Goal: Information Seeking & Learning: Check status

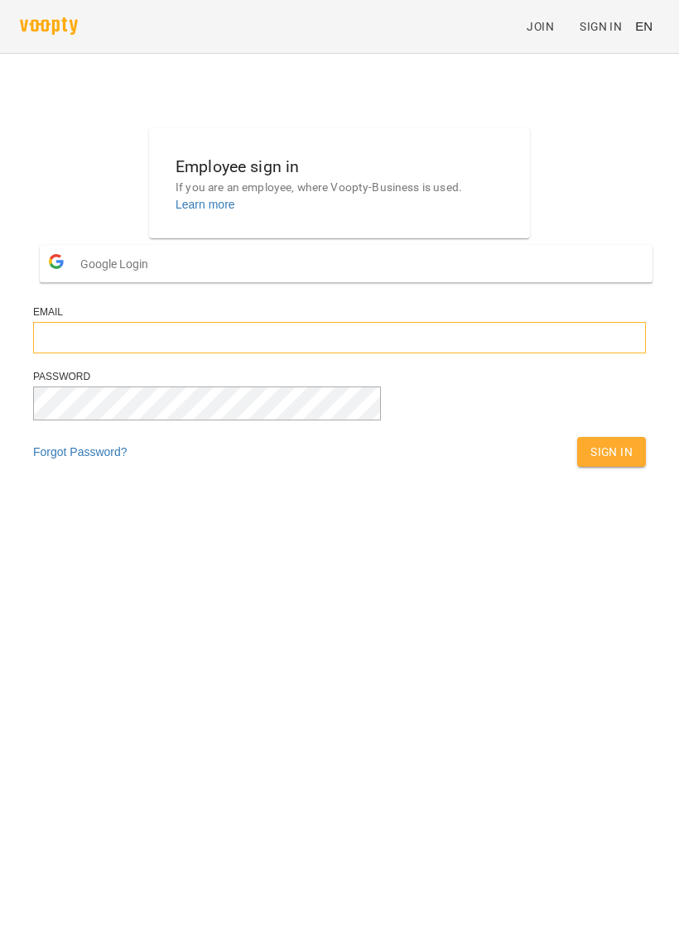
click at [323, 353] on input "email" at bounding box center [339, 337] width 613 height 31
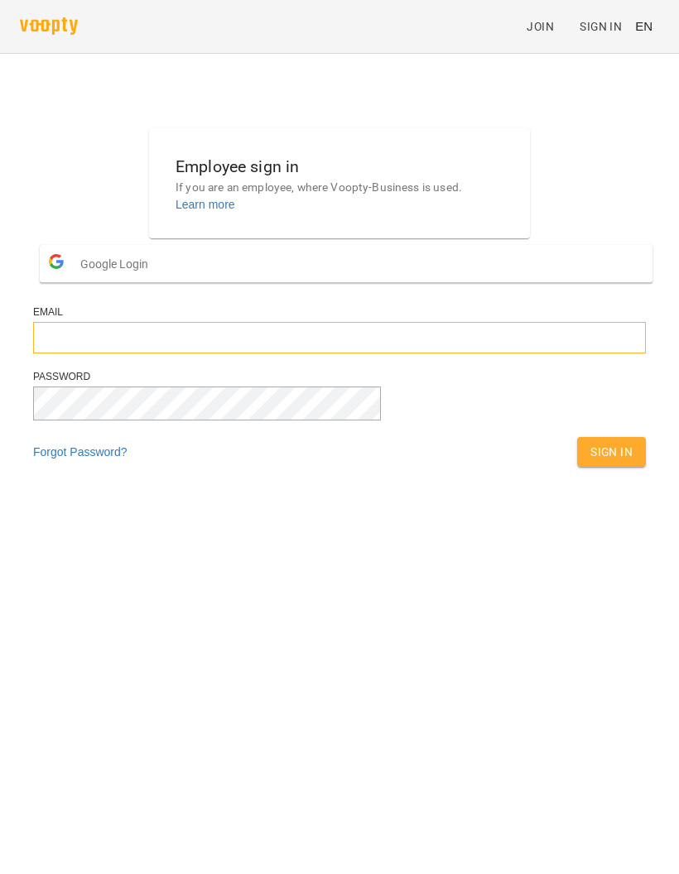
type input "**********"
click at [590, 462] on span "Sign In" at bounding box center [611, 452] width 42 height 20
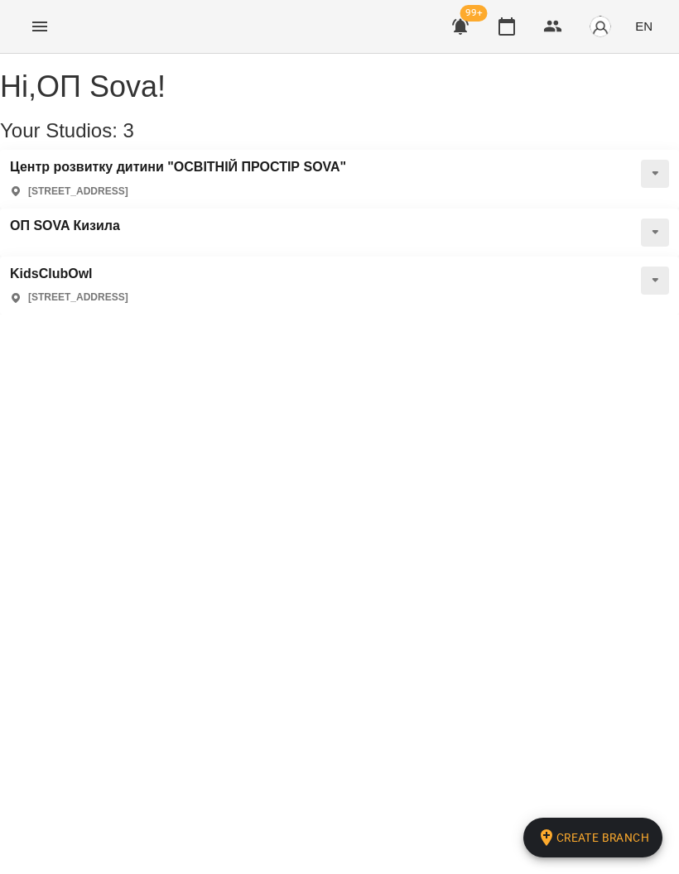
click at [128, 281] on h3 "KidsClubOwl" at bounding box center [69, 274] width 118 height 15
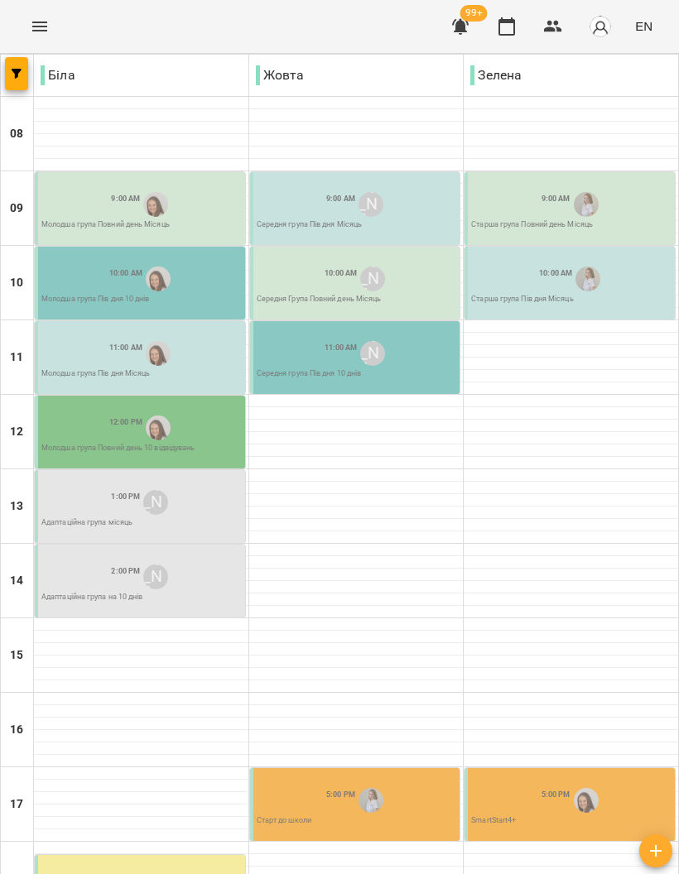
click at [32, 31] on icon "Menu" at bounding box center [39, 27] width 15 height 10
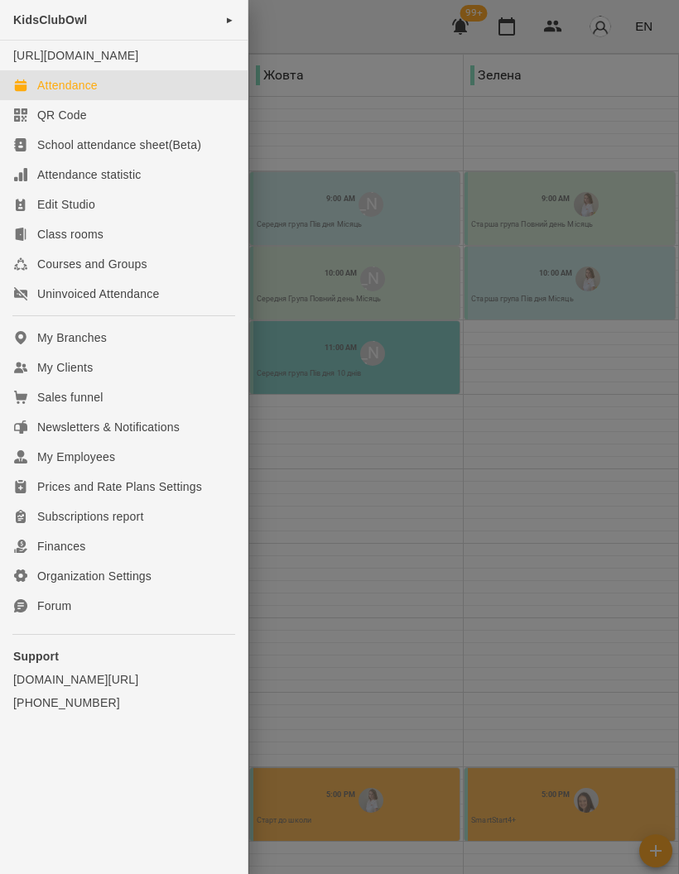
click at [589, 500] on div at bounding box center [339, 437] width 679 height 874
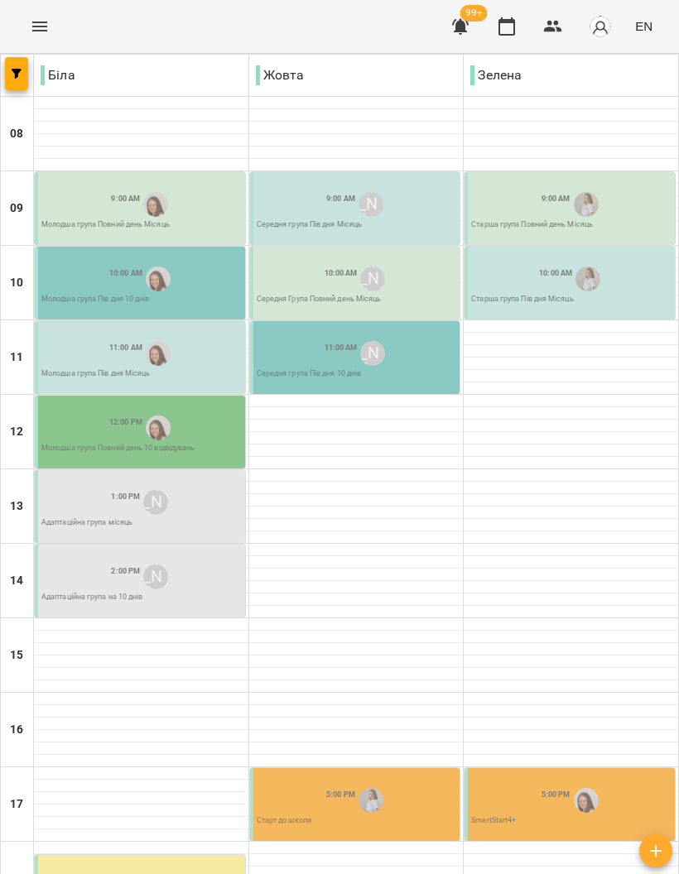
click at [637, 30] on span "EN" at bounding box center [643, 25] width 17 height 17
click at [625, 103] on div "Українська" at bounding box center [612, 94] width 84 height 30
click at [40, 27] on icon "Menu" at bounding box center [40, 27] width 20 height 20
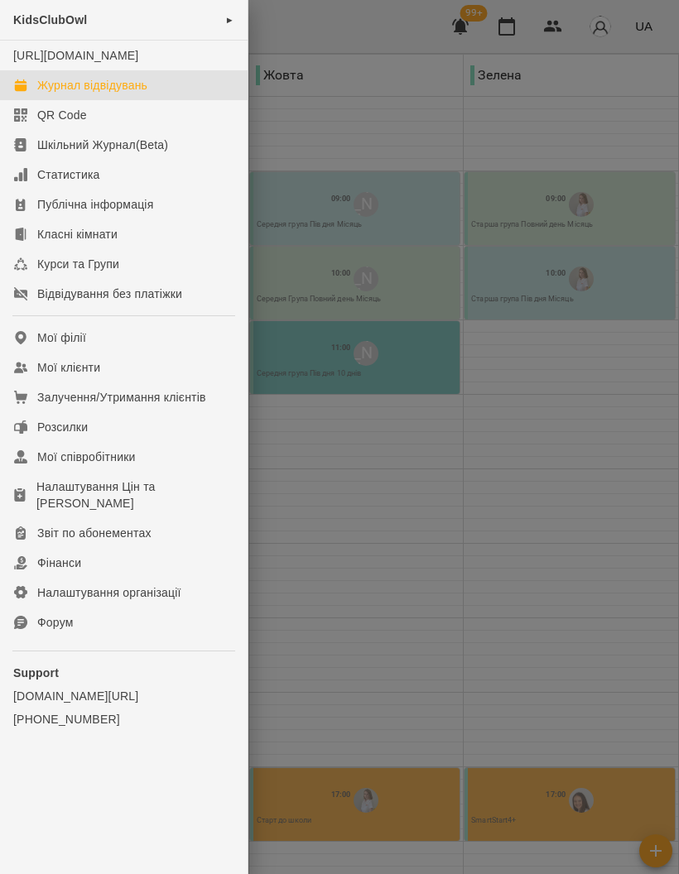
click at [99, 376] on div "Мої клієнти" at bounding box center [68, 367] width 63 height 17
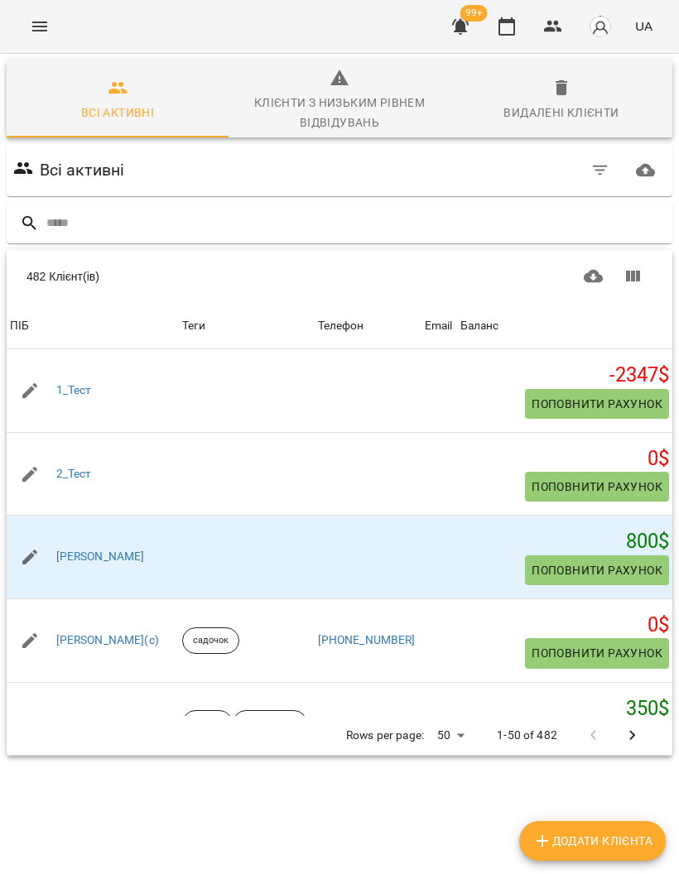
click at [382, 224] on input "text" at bounding box center [355, 222] width 619 height 27
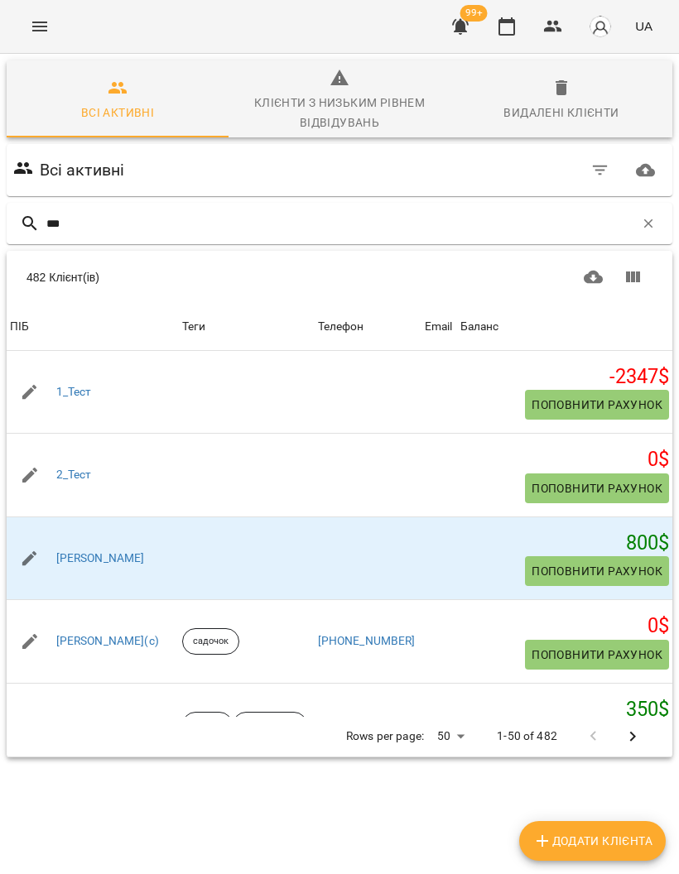
type input "****"
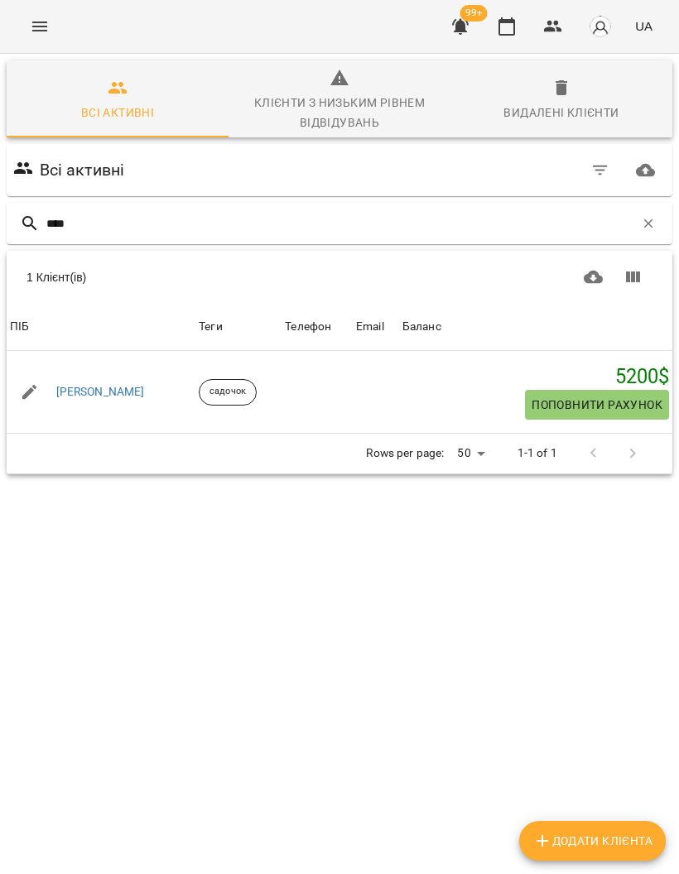
click at [88, 385] on link "Бояр Олег" at bounding box center [100, 392] width 89 height 17
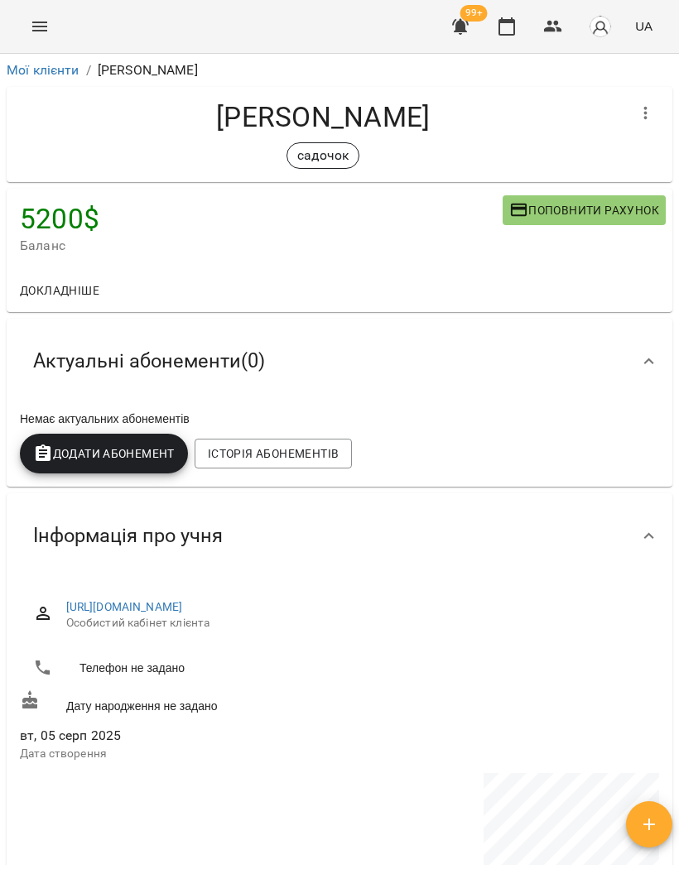
click at [308, 451] on span "Історія абонементів" at bounding box center [273, 454] width 131 height 20
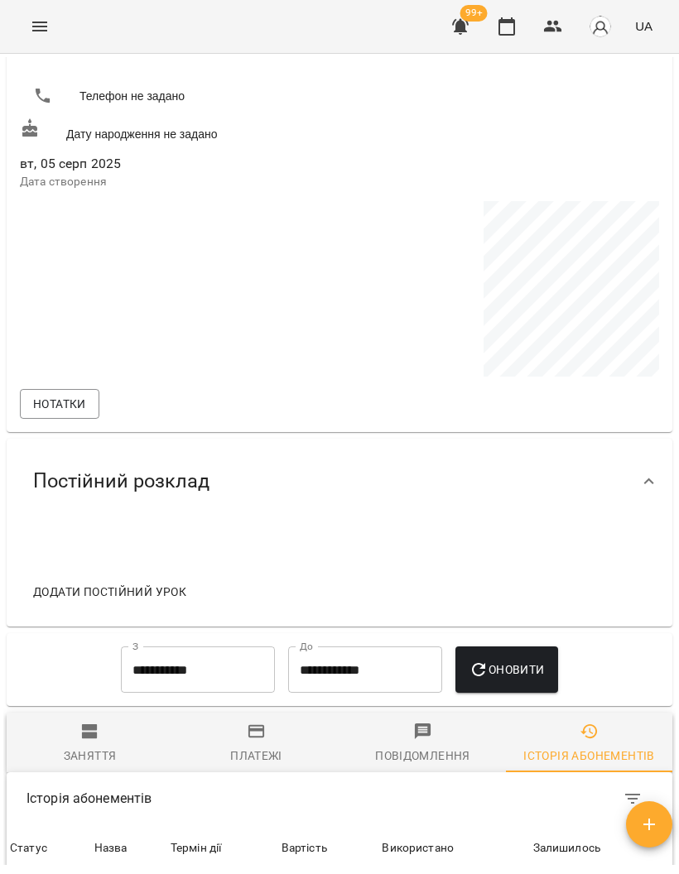
scroll to position [758, 0]
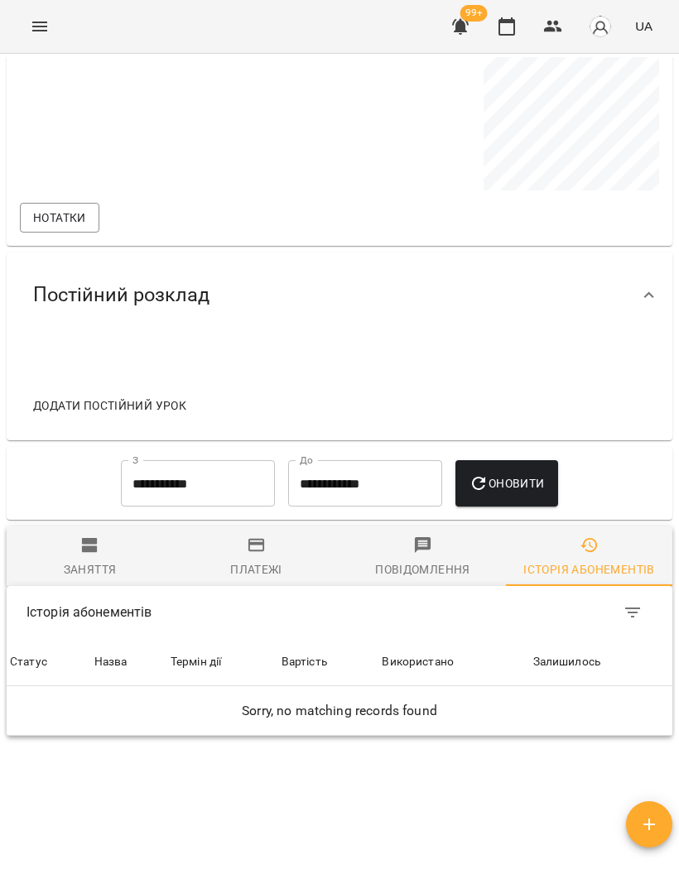
click at [233, 460] on input "**********" at bounding box center [198, 483] width 154 height 46
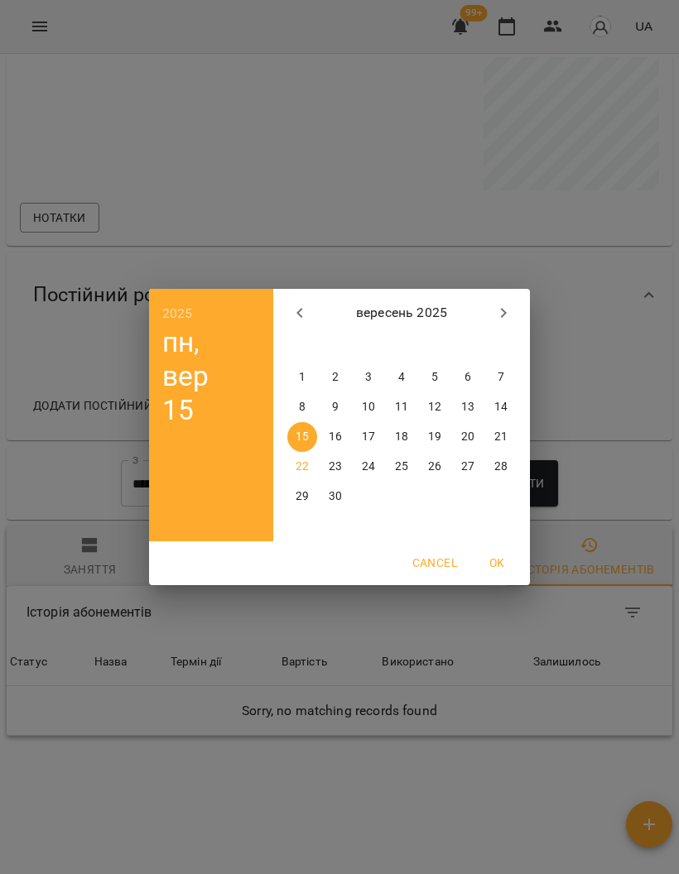
click at [291, 317] on icon "button" at bounding box center [300, 313] width 20 height 20
click at [334, 377] on p "1" at bounding box center [335, 377] width 7 height 17
type input "**********"
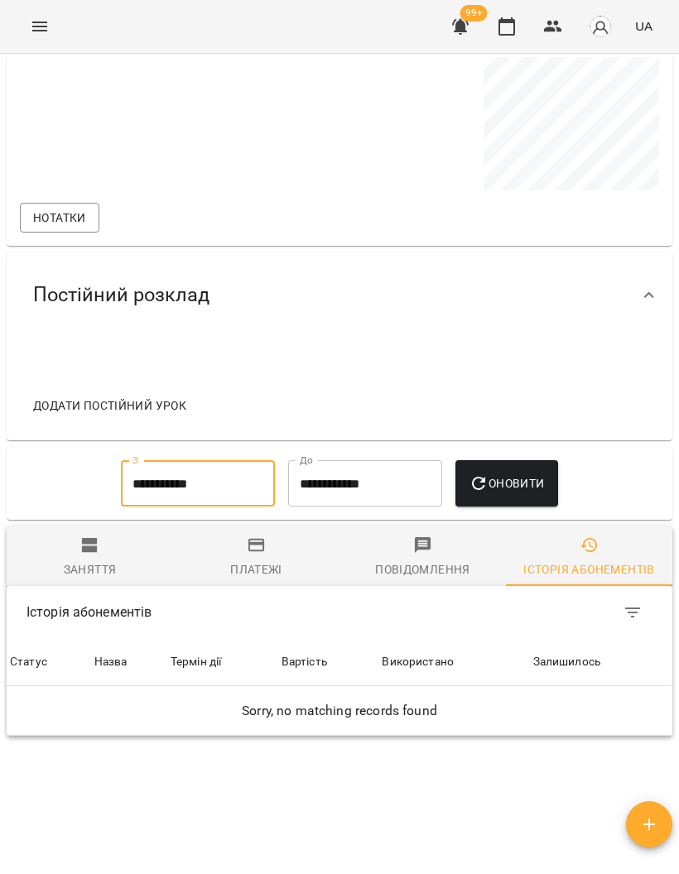
click at [522, 474] on span "Оновити" at bounding box center [506, 484] width 75 height 20
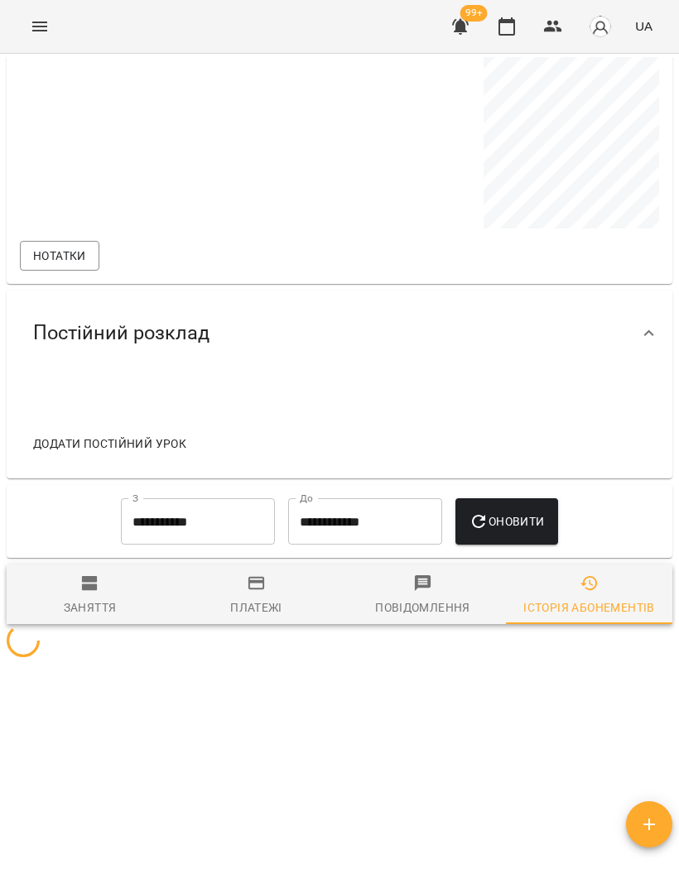
scroll to position [651, 0]
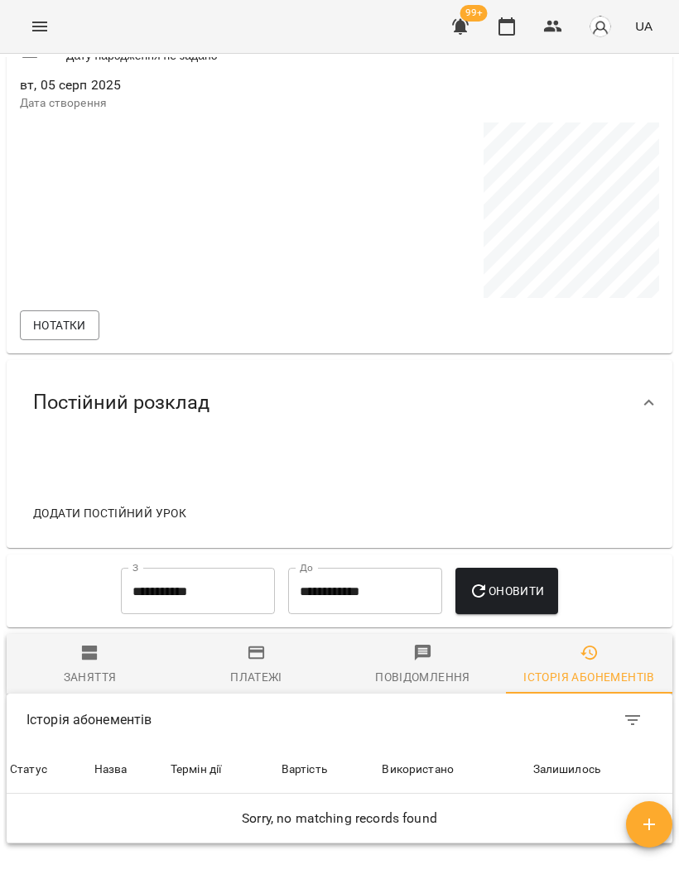
click at [600, 667] on div "Історія абонементів" at bounding box center [588, 677] width 131 height 20
click at [244, 667] on div "Платежі" at bounding box center [256, 677] width 52 height 20
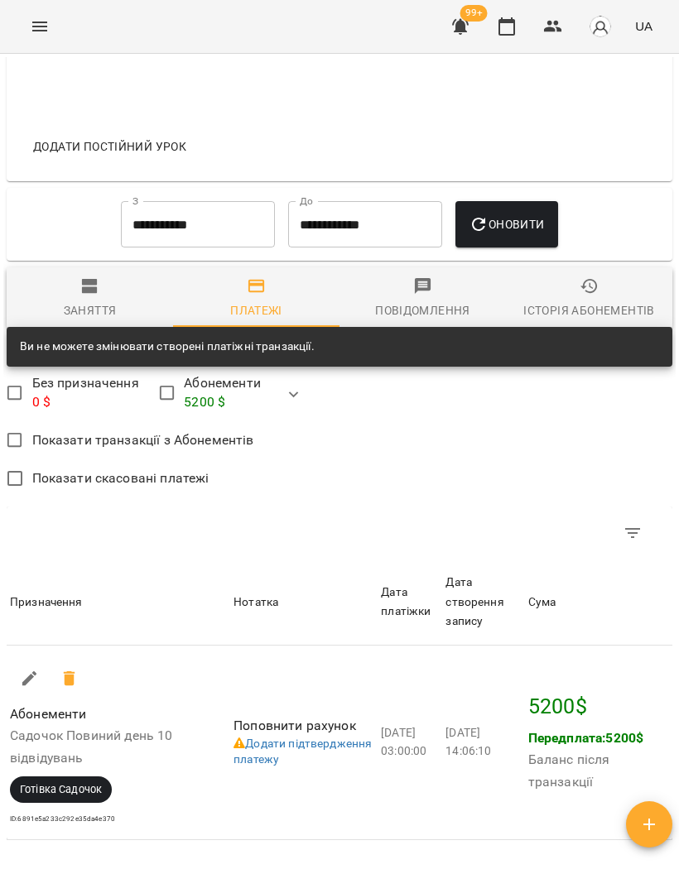
scroll to position [1018, 0]
